Goal: Find specific page/section

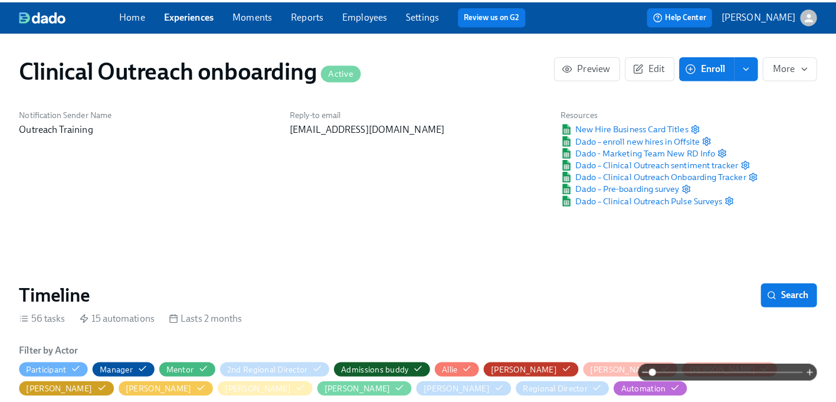
scroll to position [98, 0]
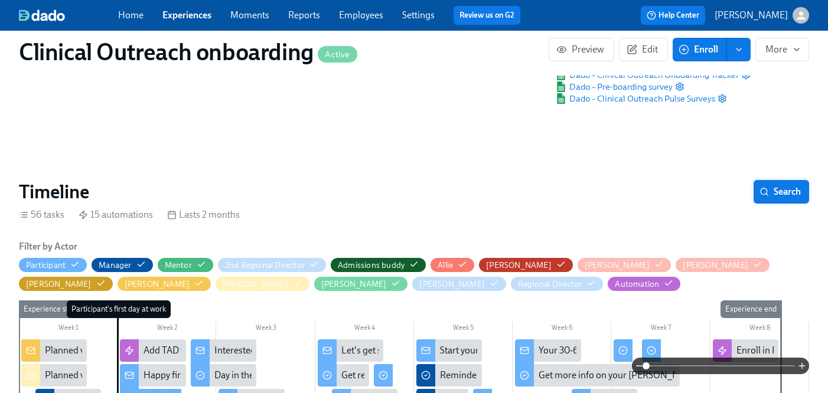
click at [782, 190] on span "Search" at bounding box center [781, 192] width 39 height 12
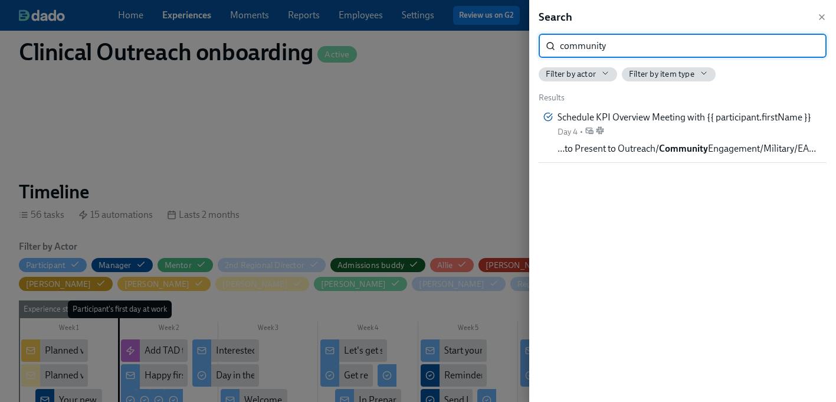
click at [638, 48] on input "community" at bounding box center [693, 46] width 267 height 24
type input "marketing"
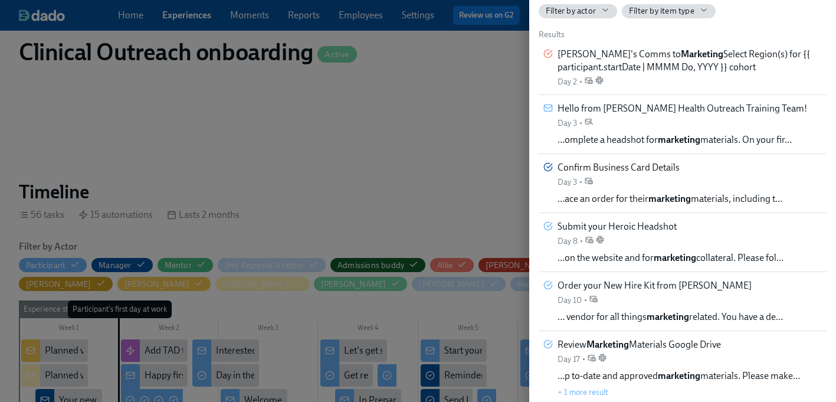
scroll to position [67, 0]
